Goal: Entertainment & Leisure: Consume media (video, audio)

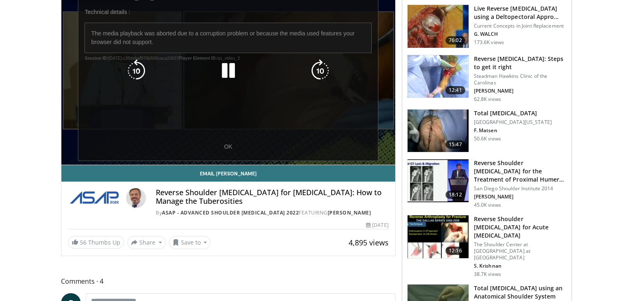
click at [231, 64] on icon "Video Player" at bounding box center [228, 70] width 23 height 23
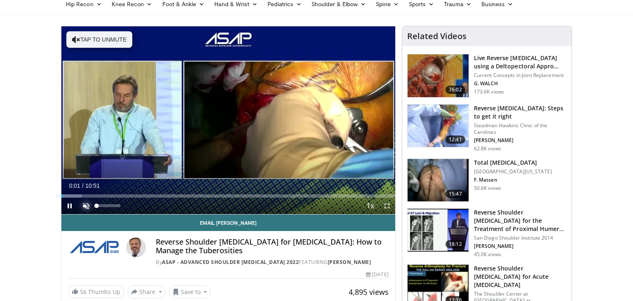
click at [84, 204] on span "Video Player" at bounding box center [86, 206] width 16 height 16
click at [387, 206] on span "Video Player" at bounding box center [387, 206] width 16 height 16
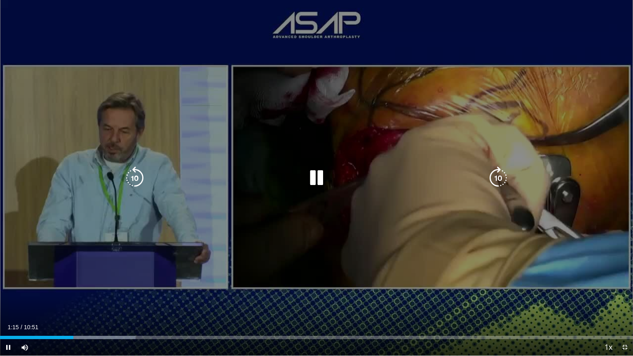
click at [565, 151] on div "10 seconds Tap to unmute" at bounding box center [316, 178] width 633 height 356
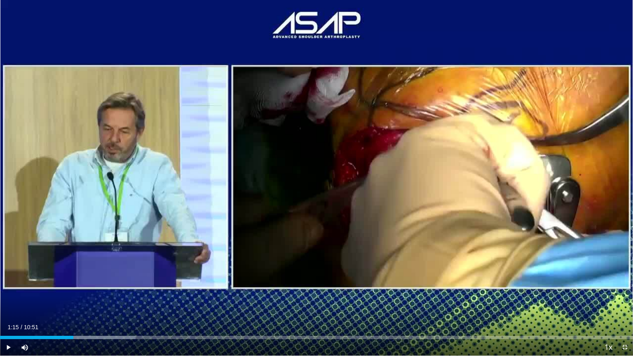
click at [584, 215] on div "10 seconds Tap to unmute" at bounding box center [316, 178] width 633 height 356
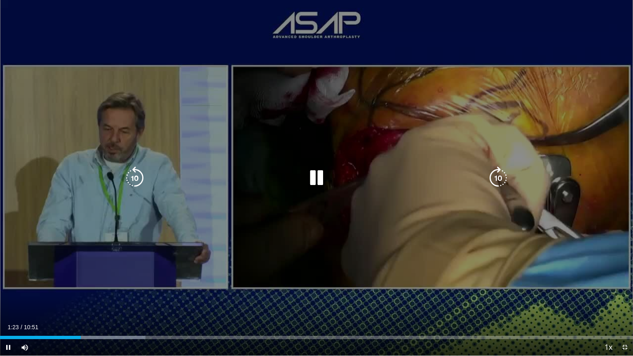
click at [499, 178] on icon "Video Player" at bounding box center [498, 178] width 23 height 23
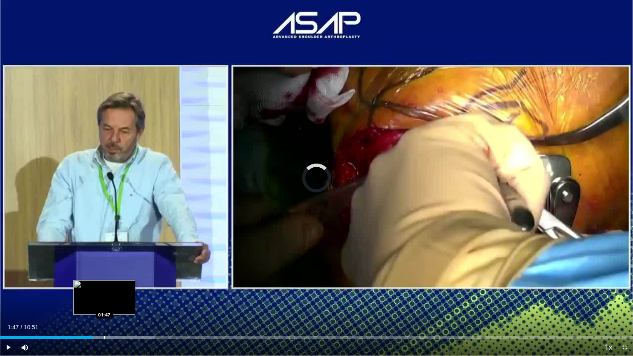
click at [104, 301] on div "Loaded : 24.51% 01:35 01:47" at bounding box center [316, 337] width 633 height 3
click at [113, 301] on div "Current Time 1:50 / Duration 10:51 Pause Skip Backward Skip Forward Mute Loaded…" at bounding box center [316, 347] width 633 height 16
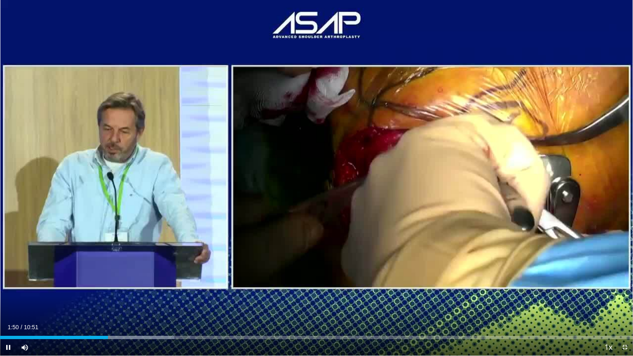
click at [124, 301] on div "Current Time 1:50 / Duration 10:51 Pause Skip Backward Skip Forward Mute Loaded…" at bounding box center [316, 347] width 633 height 16
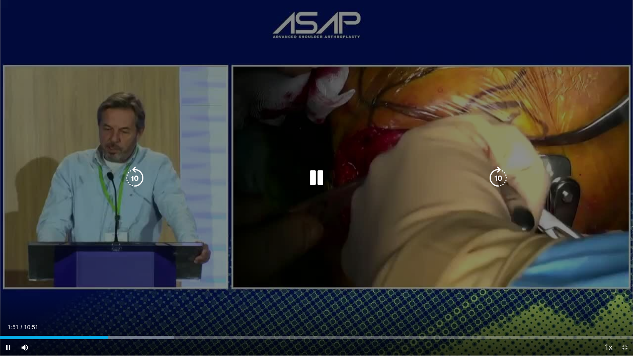
click at [122, 301] on div "Current Time 1:51 / Duration 10:51 Pause Skip Backward Skip Forward Mute Loaded…" at bounding box center [316, 347] width 633 height 16
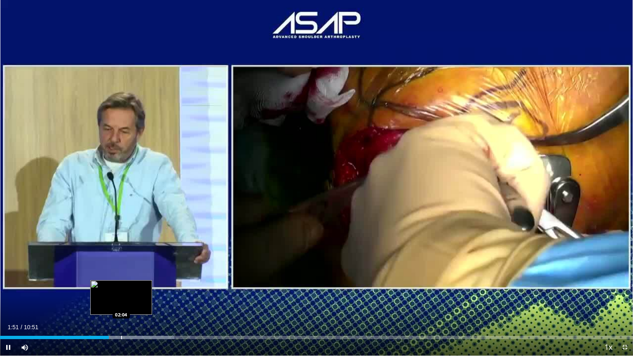
click at [119, 301] on div "Progress Bar" at bounding box center [127, 337] width 96 height 3
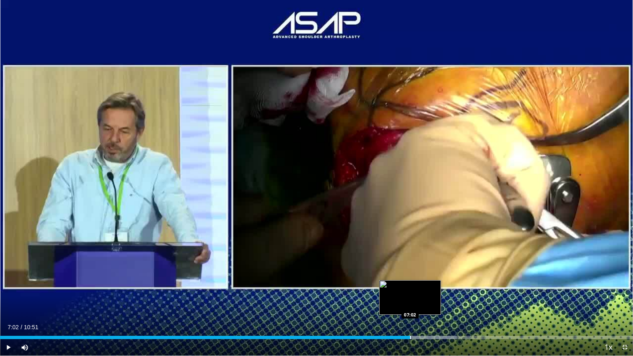
click at [410, 301] on div "Progress Bar" at bounding box center [410, 337] width 1 height 3
click at [431, 301] on div "Loaded : 72.13% 07:02 07:22" at bounding box center [316, 336] width 633 height 8
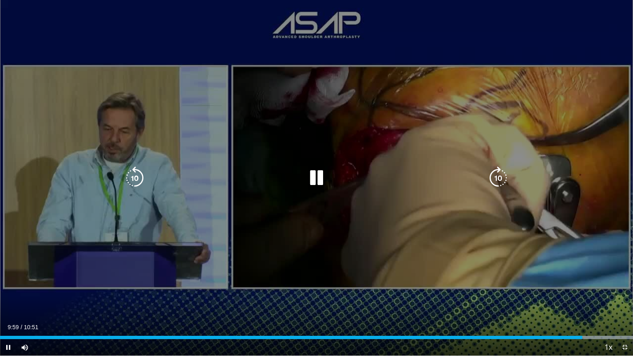
click at [520, 176] on div "20 seconds Tap to unmute" at bounding box center [316, 178] width 633 height 356
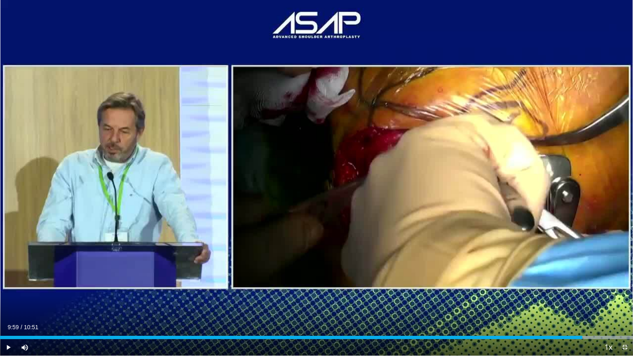
click at [623, 301] on span "Video Player" at bounding box center [625, 347] width 16 height 16
